Goal: Task Accomplishment & Management: Manage account settings

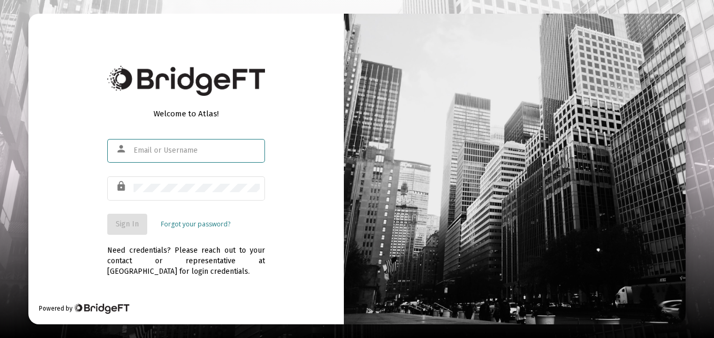
type input "[EMAIL_ADDRESS][PERSON_NAME][DOMAIN_NAME]"
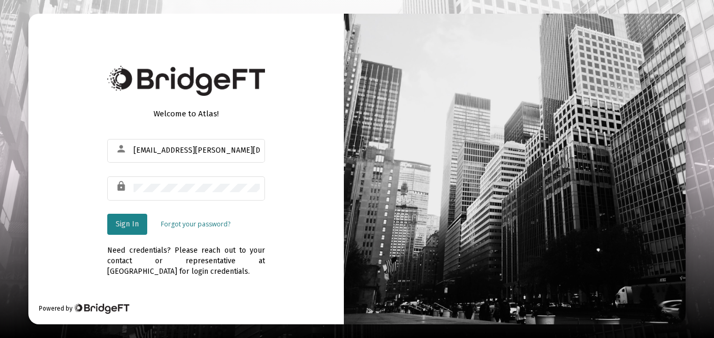
click at [133, 224] on span "Sign In" at bounding box center [127, 223] width 23 height 9
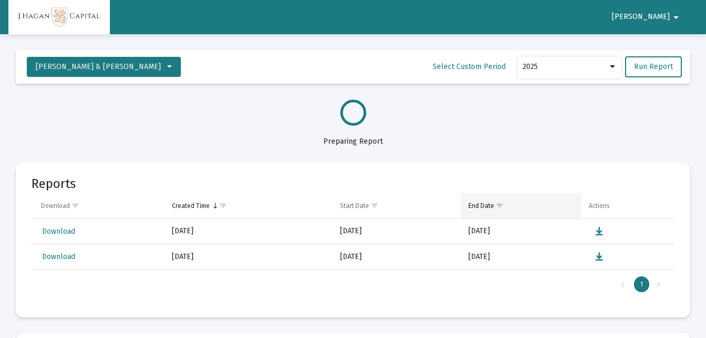
select select "View all"
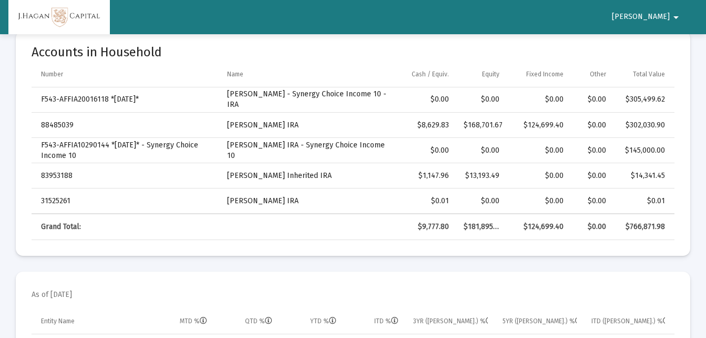
scroll to position [371, 0]
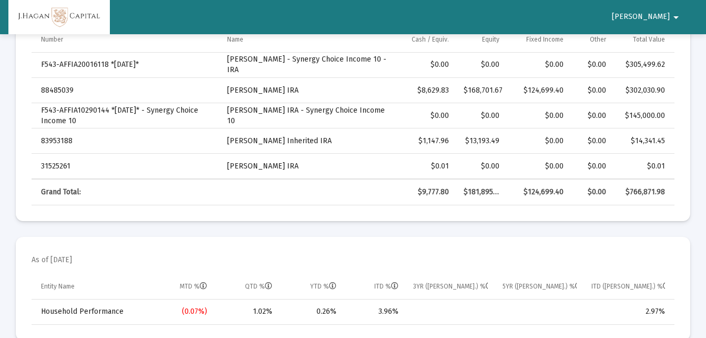
click at [674, 15] on mat-icon "arrow_drop_down" at bounding box center [676, 17] width 13 height 21
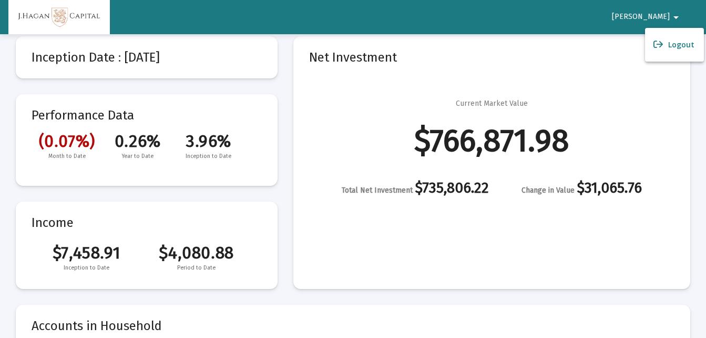
scroll to position [0, 0]
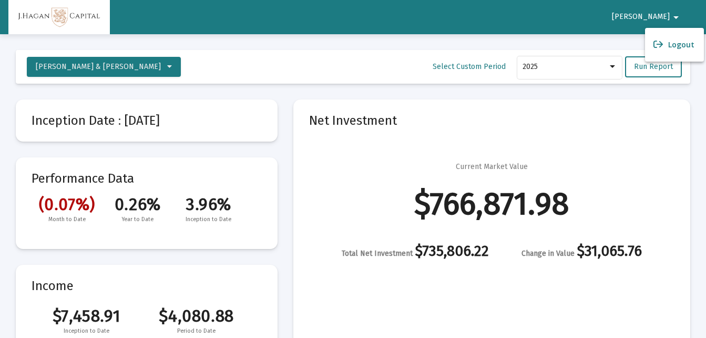
click at [615, 67] on div at bounding box center [353, 169] width 706 height 338
click at [615, 67] on div at bounding box center [612, 66] width 5 height 3
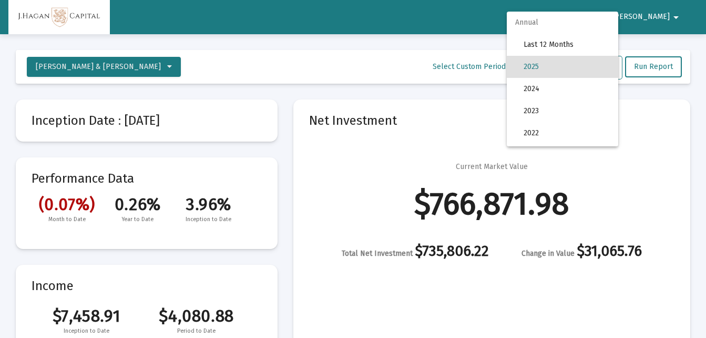
click at [674, 21] on div at bounding box center [353, 169] width 706 height 338
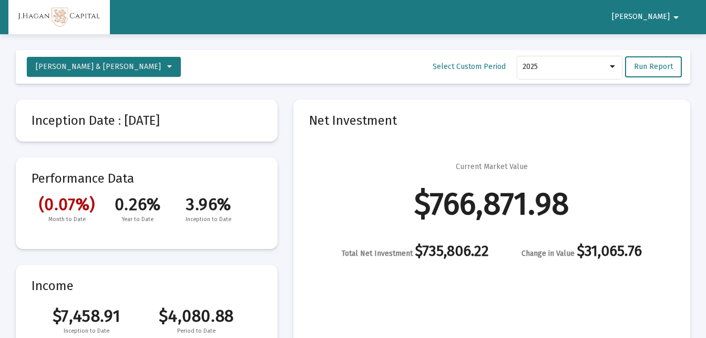
click at [679, 18] on mat-icon "arrow_drop_down" at bounding box center [676, 17] width 13 height 21
click at [680, 43] on button "Logout" at bounding box center [674, 44] width 59 height 25
